Goal: Navigation & Orientation: Find specific page/section

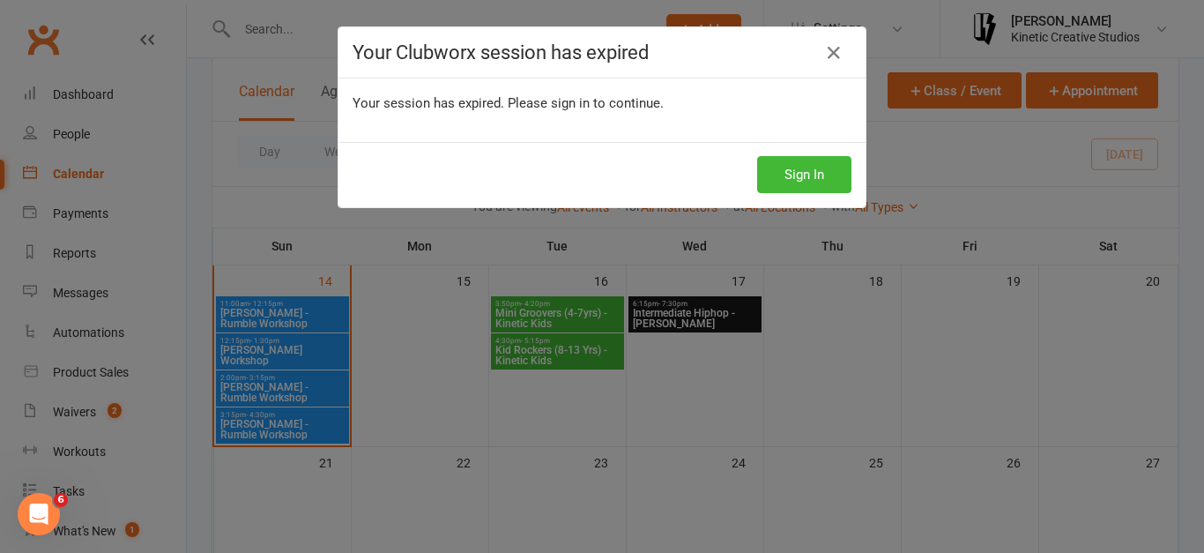
scroll to position [334, 0]
click at [781, 176] on button "Sign In" at bounding box center [804, 174] width 94 height 37
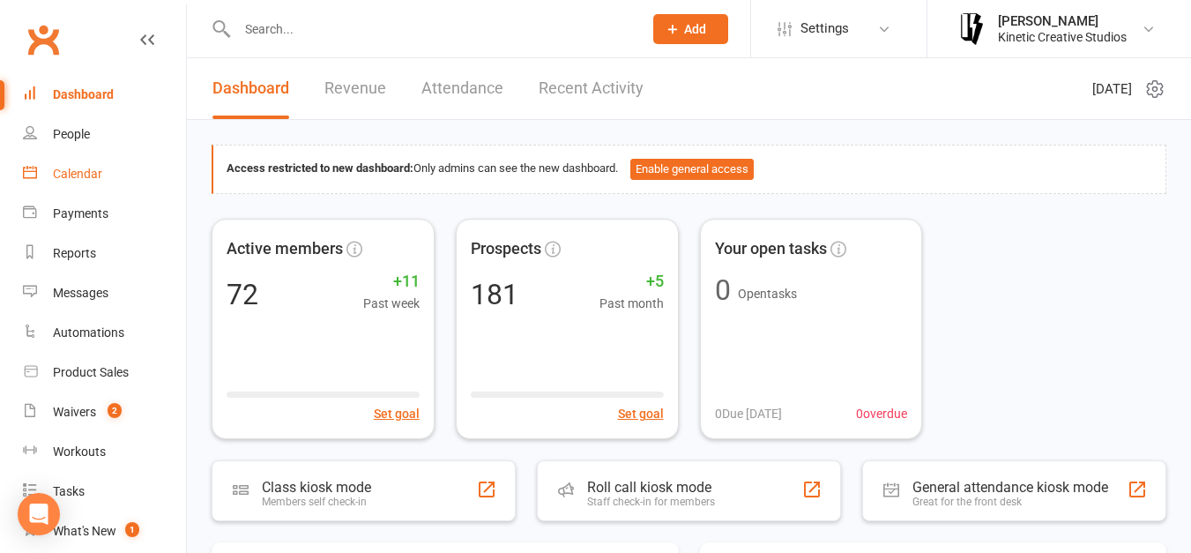
click at [129, 174] on link "Calendar" at bounding box center [104, 174] width 163 height 40
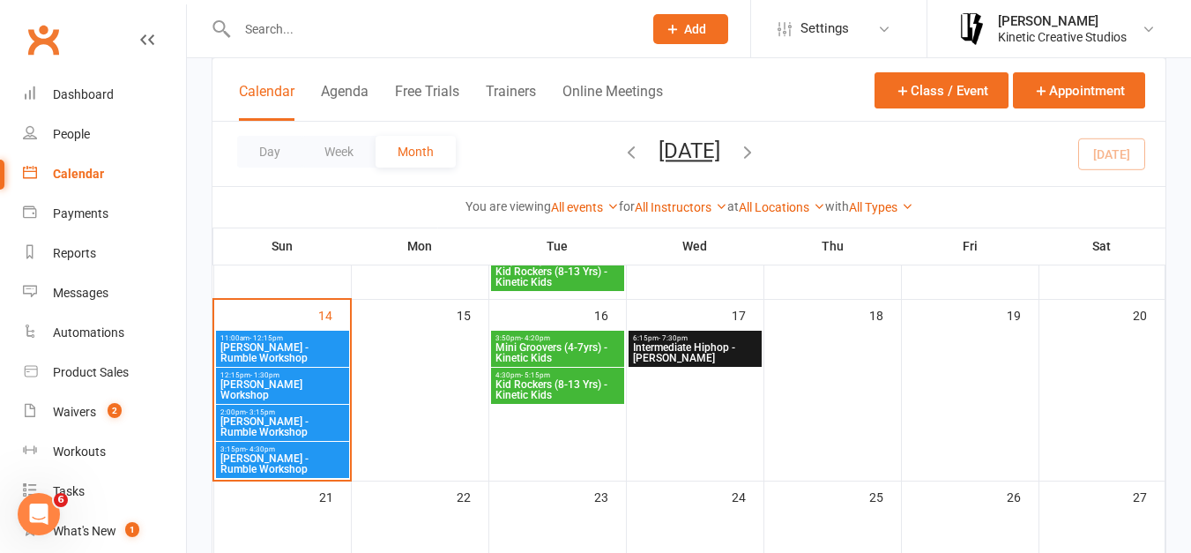
scroll to position [301, 0]
click at [292, 422] on span "[PERSON_NAME] - Rumble Workshop" at bounding box center [282, 425] width 126 height 21
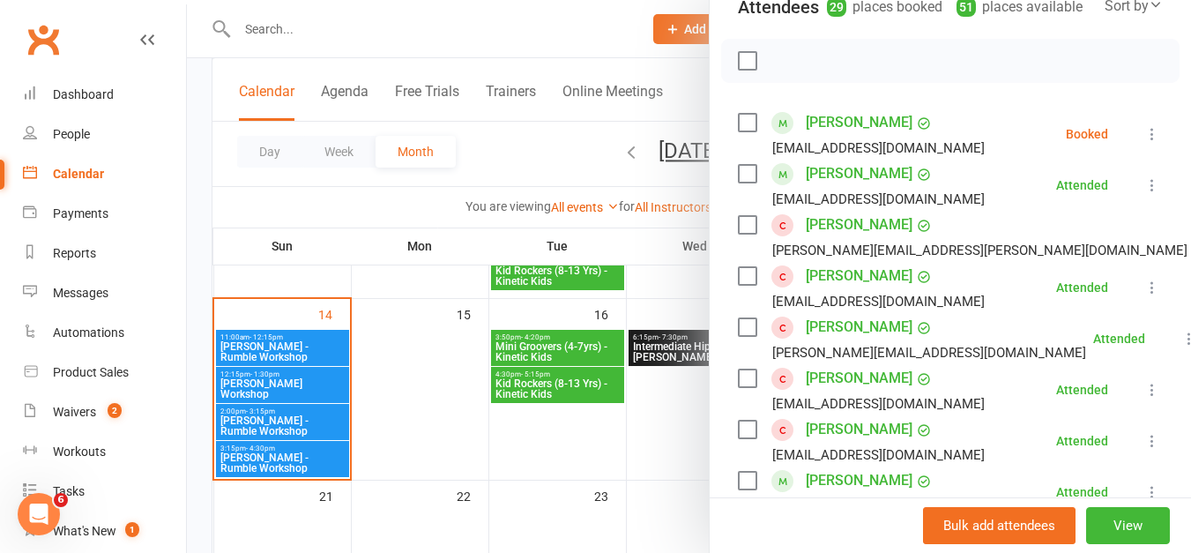
scroll to position [226, 0]
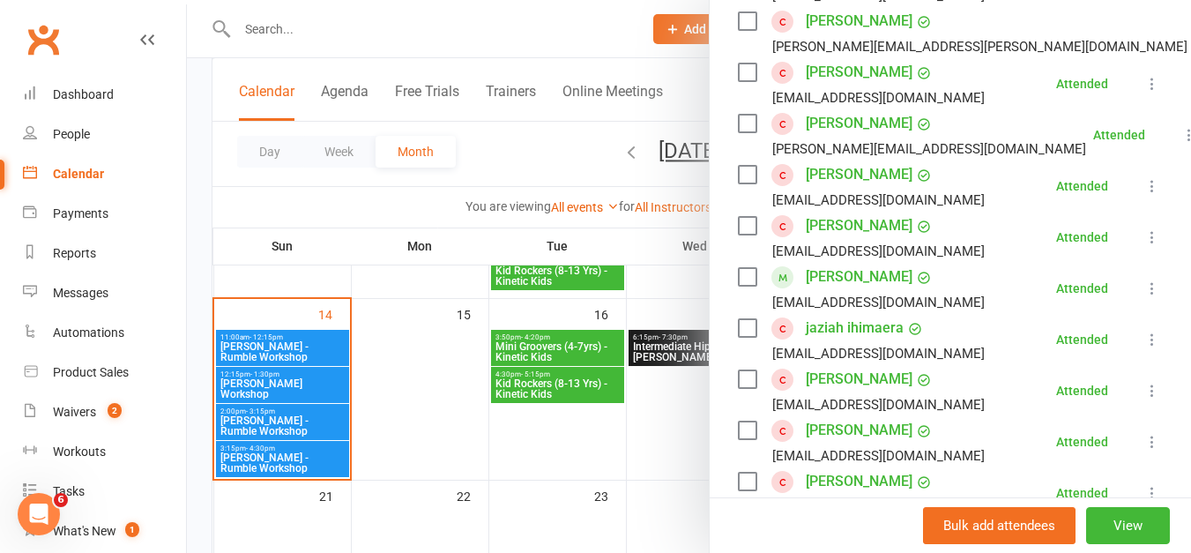
click at [913, 314] on div "[EMAIL_ADDRESS][DOMAIN_NAME]" at bounding box center [878, 302] width 212 height 23
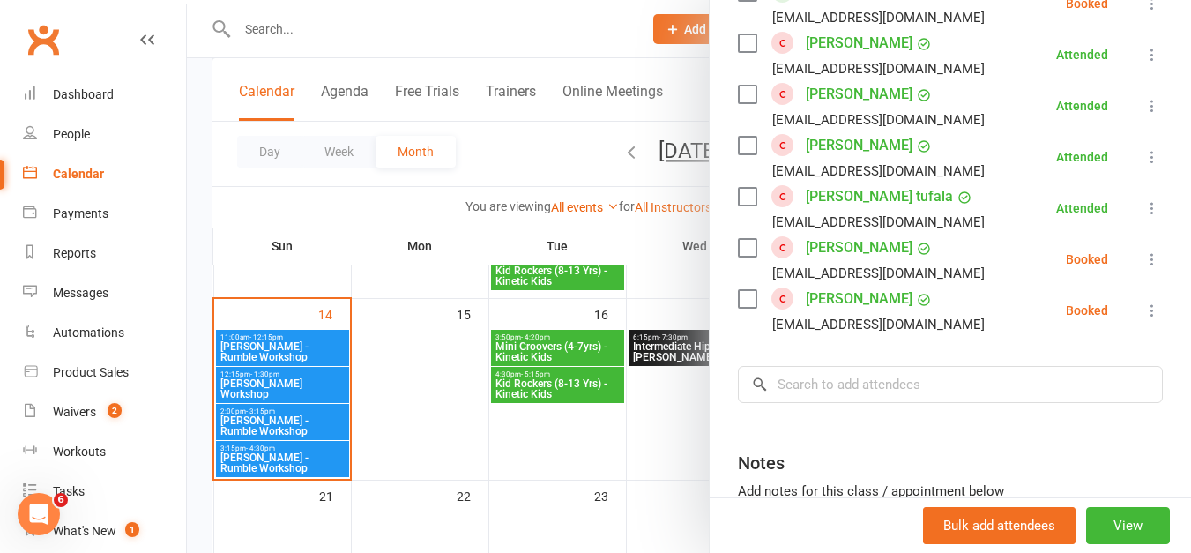
scroll to position [1476, 0]
click at [291, 449] on div at bounding box center [689, 276] width 1004 height 553
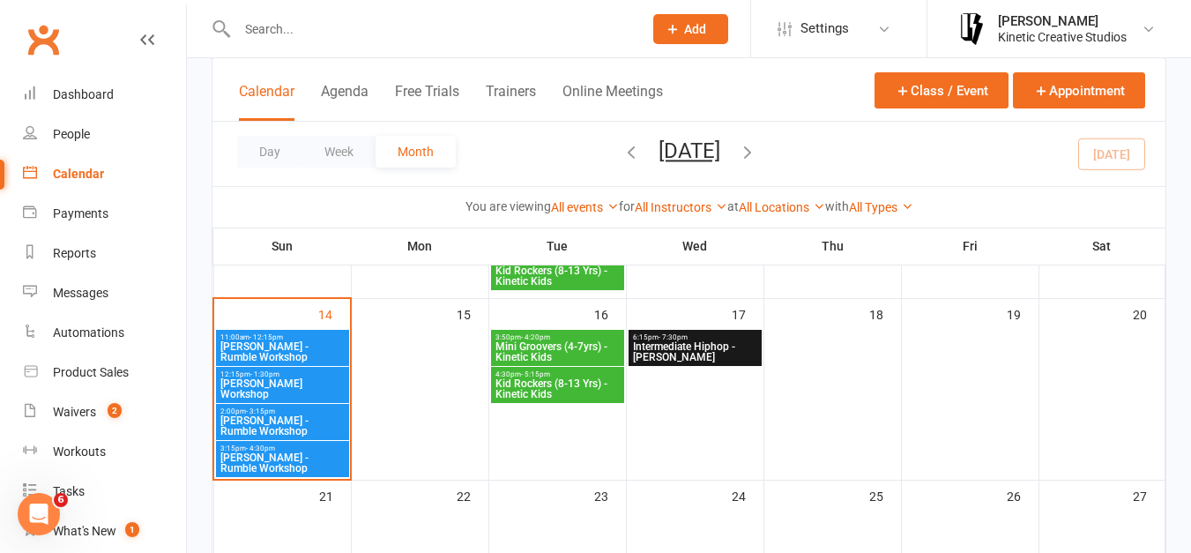
click at [291, 449] on span "3:15pm - 4:30pm" at bounding box center [282, 448] width 126 height 8
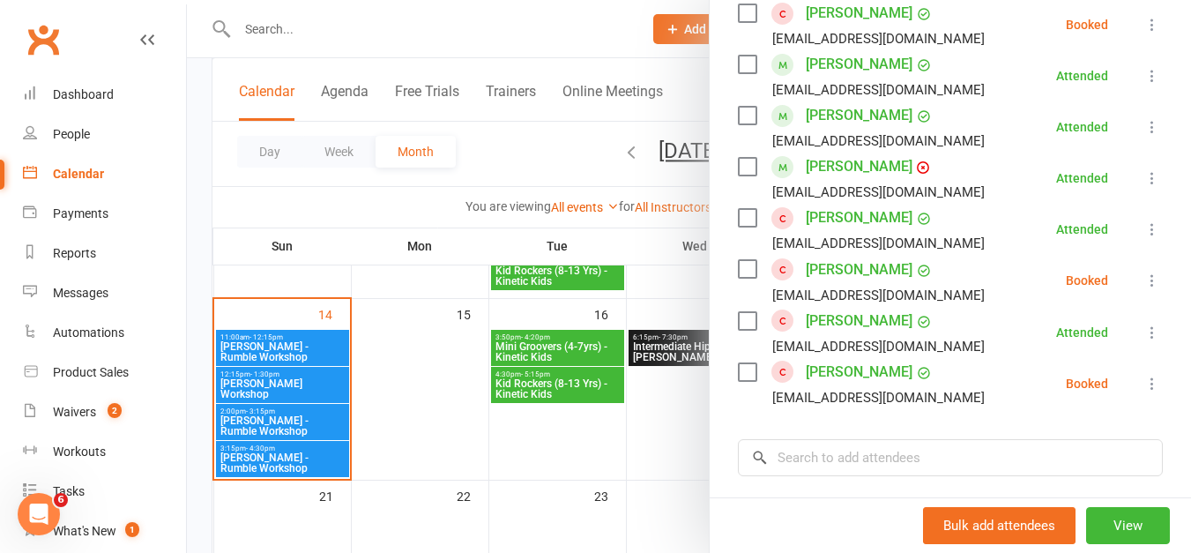
scroll to position [844, 0]
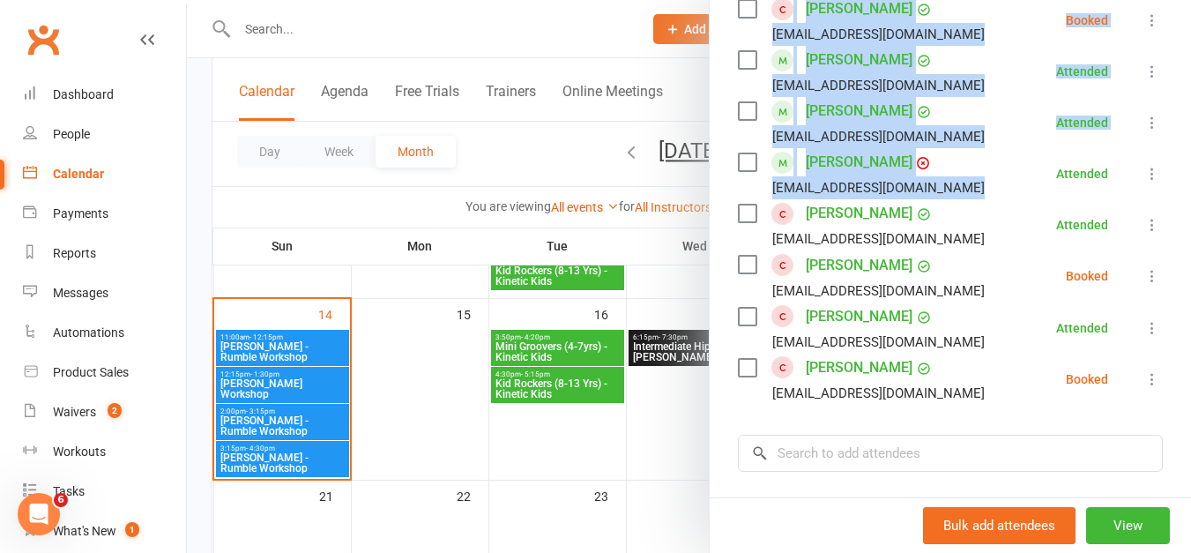
drag, startPoint x: 983, startPoint y: 187, endPoint x: 650, endPoint y: 345, distance: 368.6
click at [650, 0] on div "[PERSON_NAME] - Rumble Workshop Class kiosk mode Roll call 3:15 PM - 4:30 PM, […" at bounding box center [689, 0] width 1004 height 0
click at [502, 160] on div at bounding box center [689, 276] width 1004 height 553
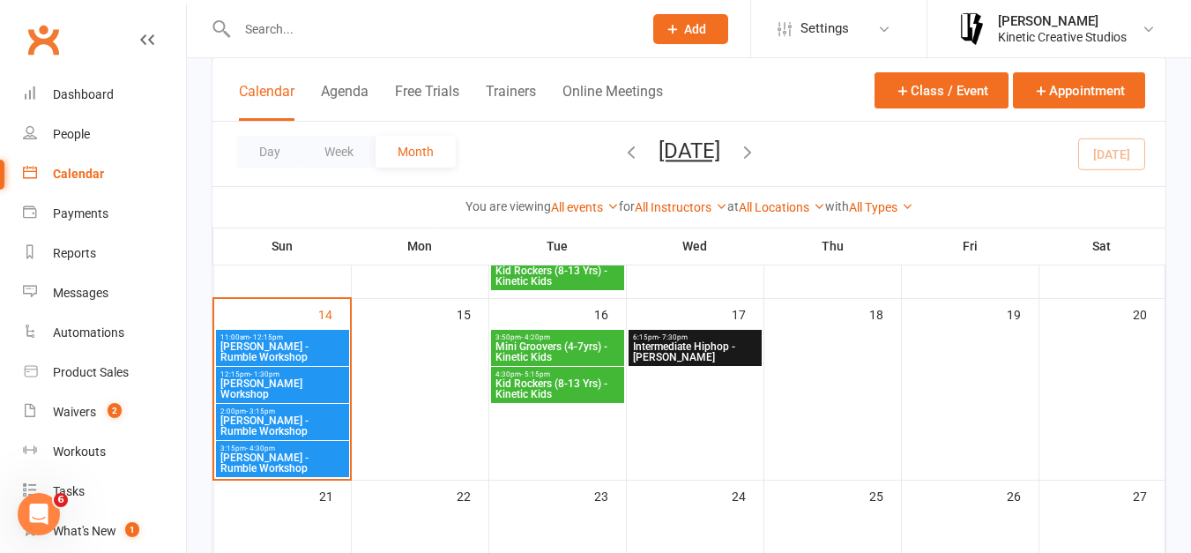
click at [305, 405] on div "2:00pm - 3:15pm [PERSON_NAME] - Rumble Workshop" at bounding box center [282, 422] width 133 height 36
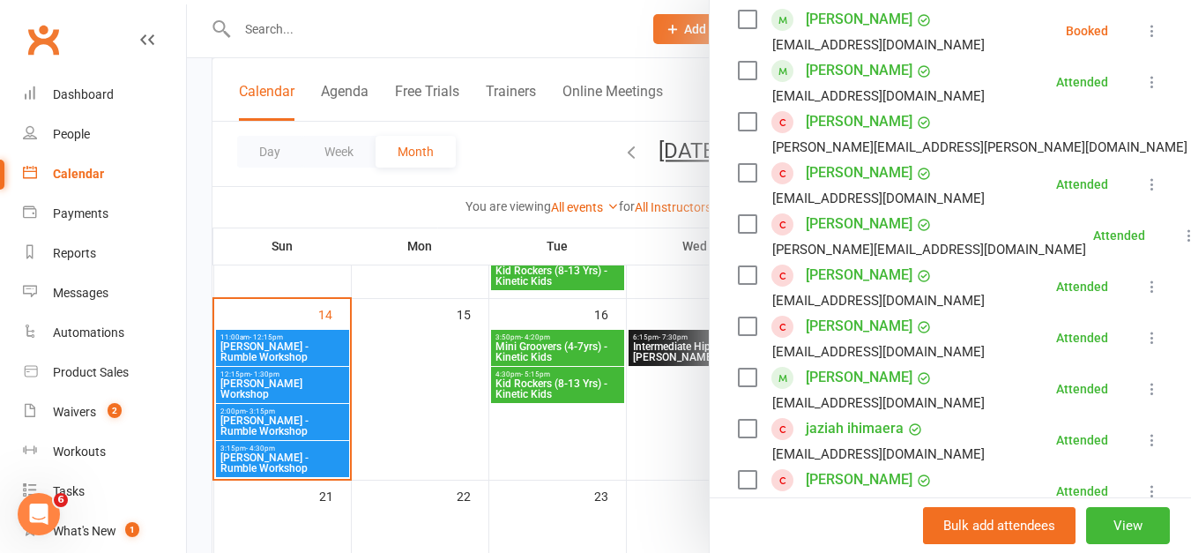
scroll to position [326, 0]
